Goal: Check status

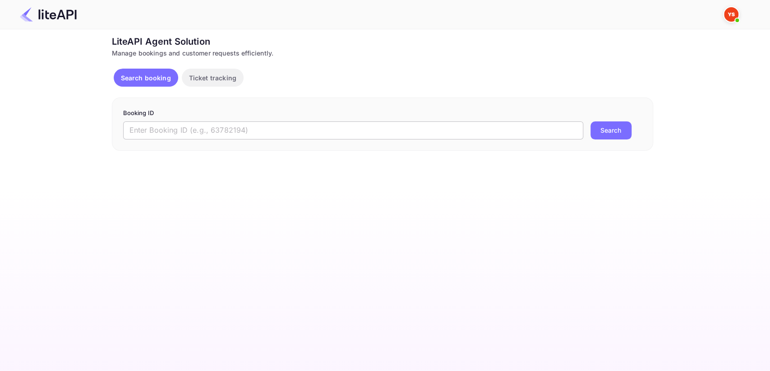
click at [187, 130] on input "text" at bounding box center [353, 130] width 460 height 18
paste input "8939985"
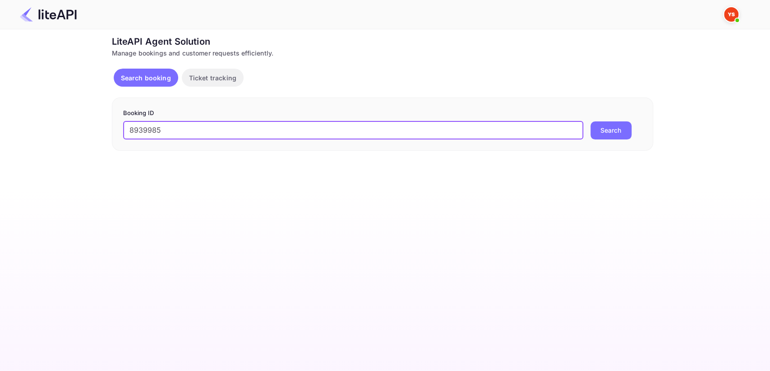
type input "8939985"
click at [607, 123] on button "Search" at bounding box center [610, 130] width 41 height 18
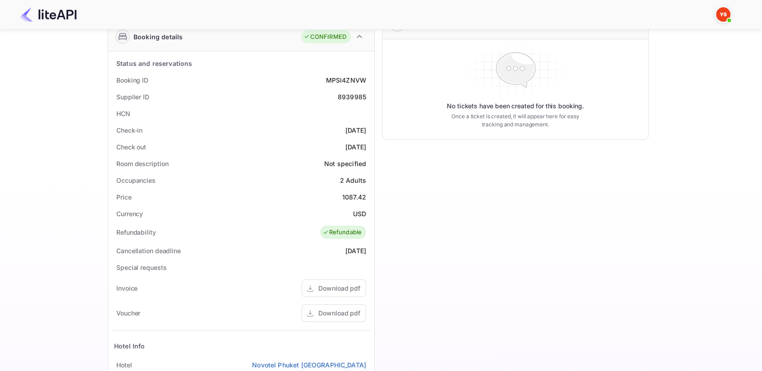
scroll to position [150, 0]
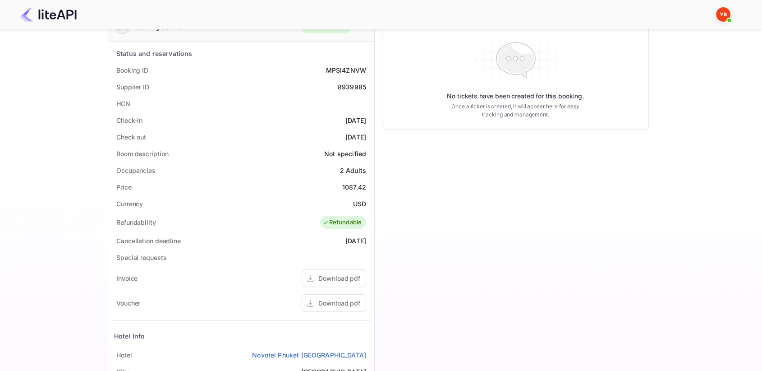
click at [360, 85] on div "8939985" at bounding box center [352, 86] width 28 height 9
copy div "8939985"
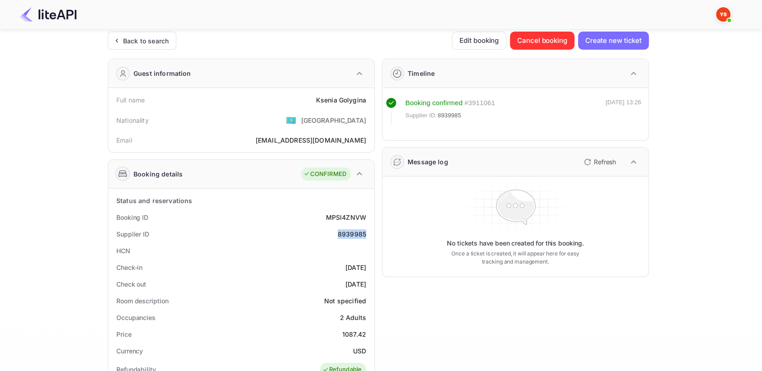
scroll to position [0, 0]
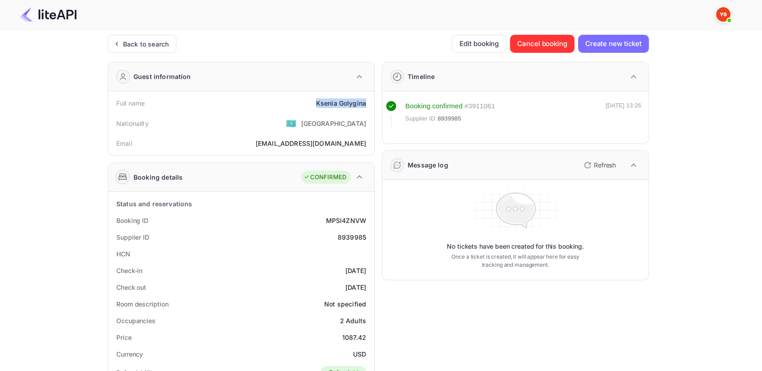
drag, startPoint x: 319, startPoint y: 101, endPoint x: 368, endPoint y: 99, distance: 49.2
click at [368, 99] on div "Full name Ksenia Golygina" at bounding box center [241, 103] width 259 height 17
copy div "Ksenia Golygina"
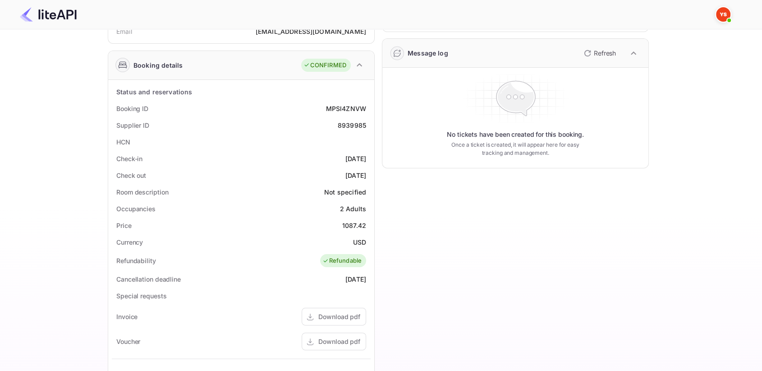
scroll to position [150, 0]
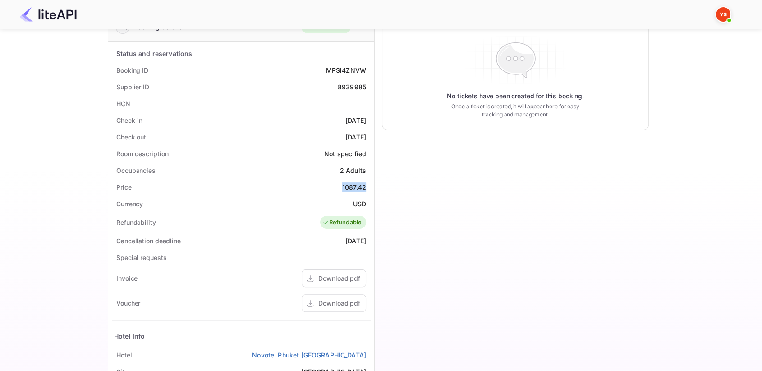
drag, startPoint x: 340, startPoint y: 188, endPoint x: 368, endPoint y: 185, distance: 28.9
click at [368, 185] on div "Price 1087.42" at bounding box center [241, 187] width 259 height 17
copy div "1087.42"
